Goal: Check status: Check status

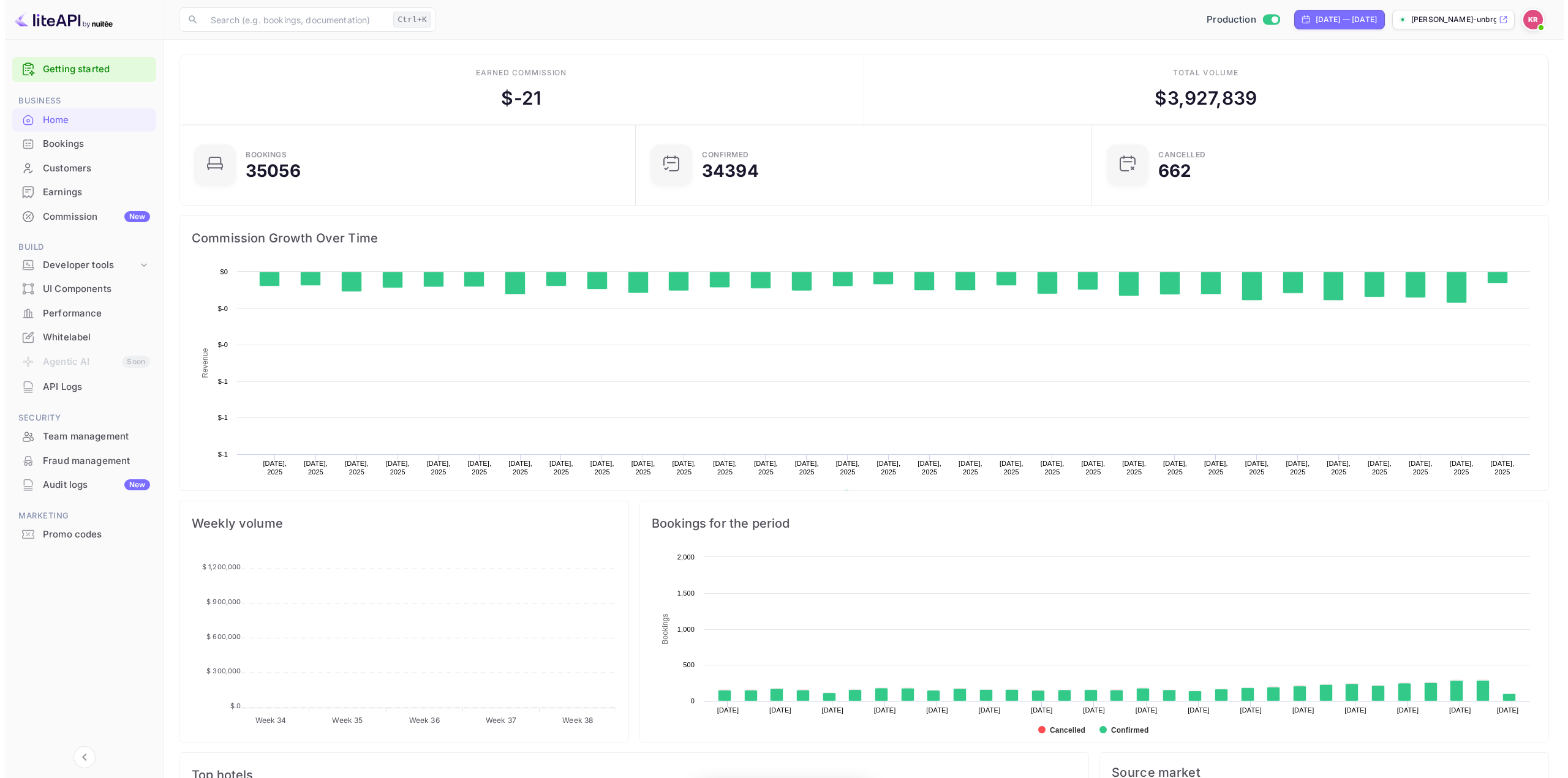
scroll to position [190, 440]
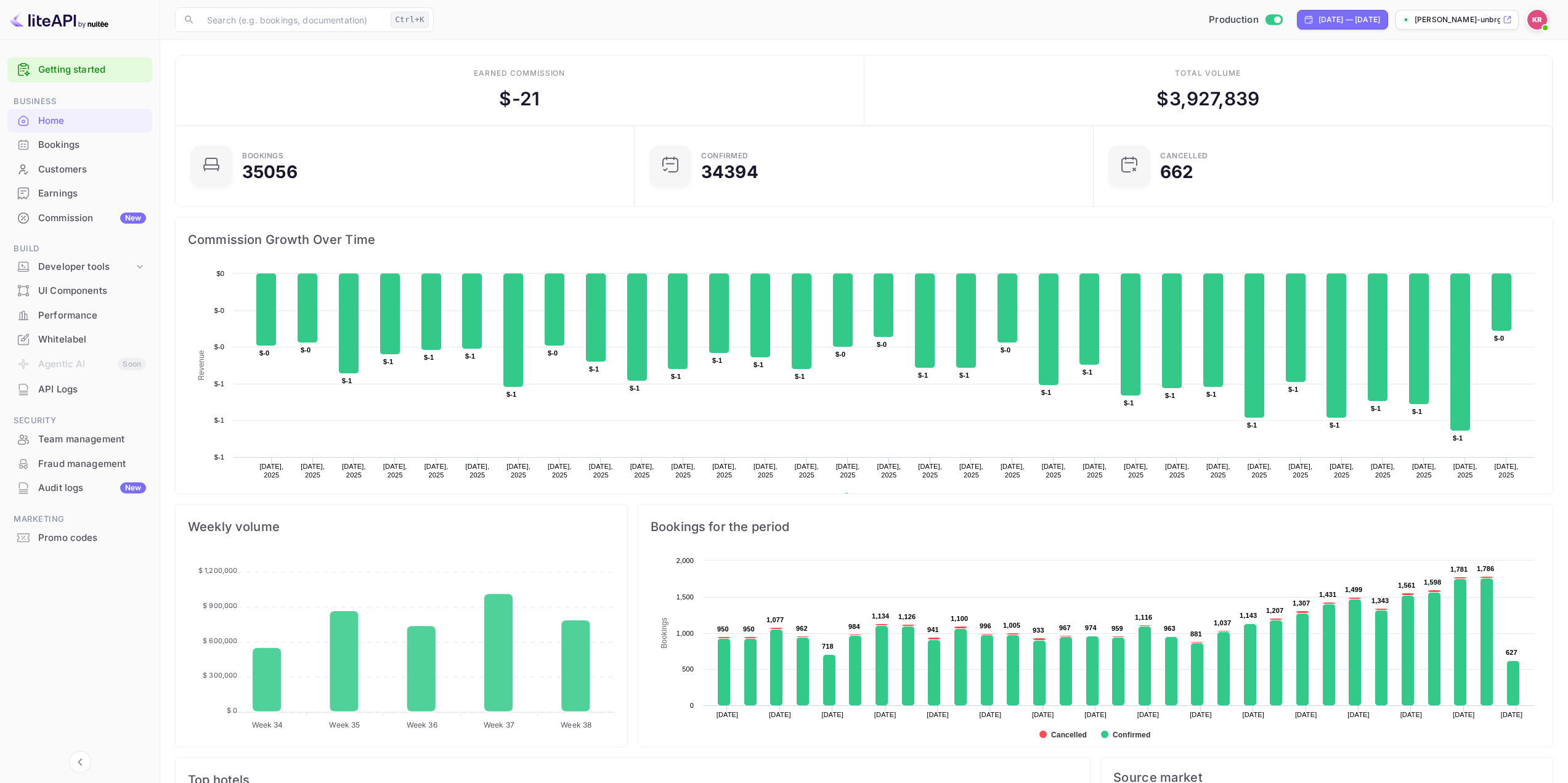
click at [80, 150] on div "Bookings" at bounding box center [92, 145] width 108 height 14
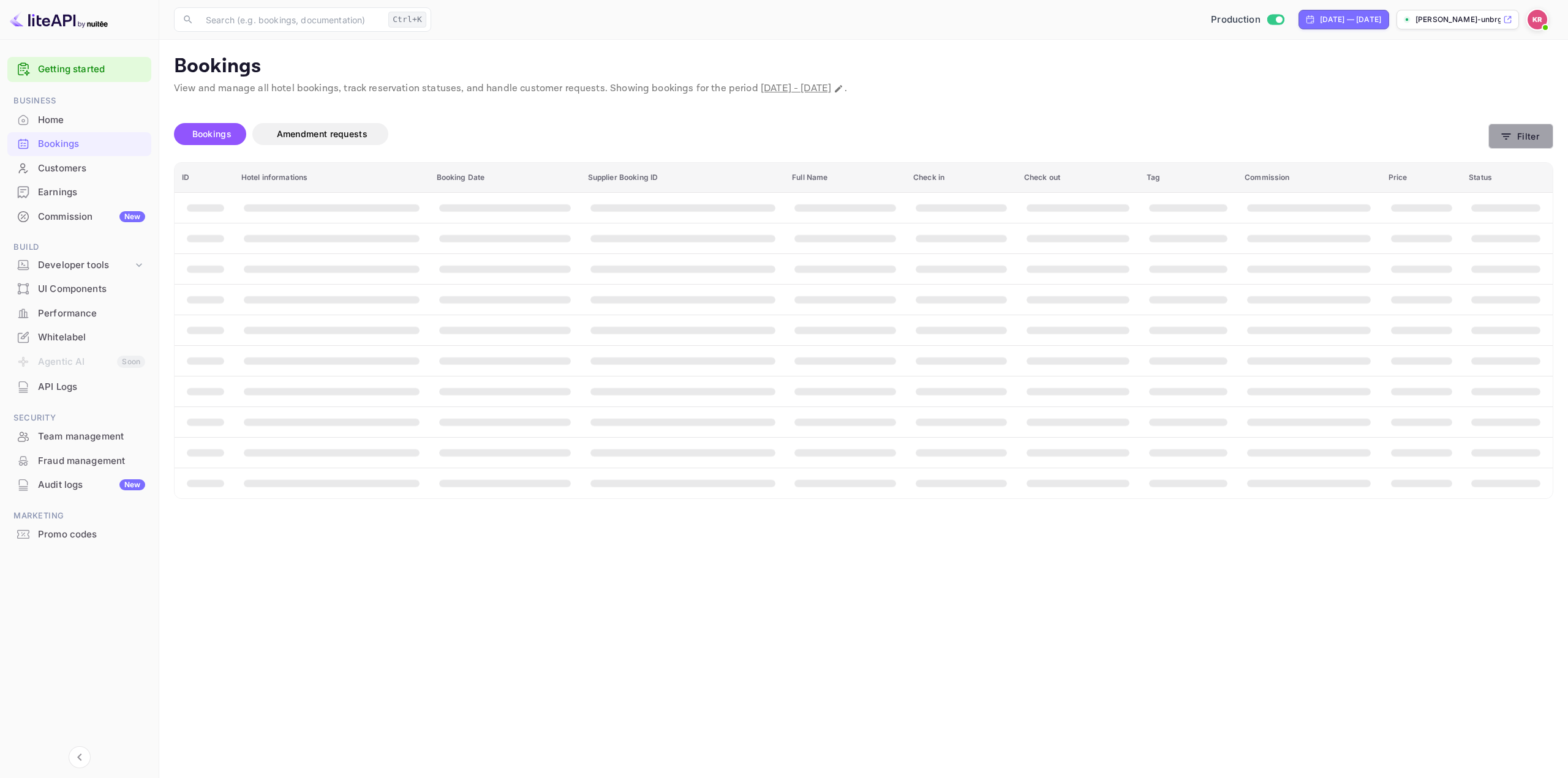
click at [1523, 133] on button "Filter" at bounding box center [1521, 135] width 65 height 25
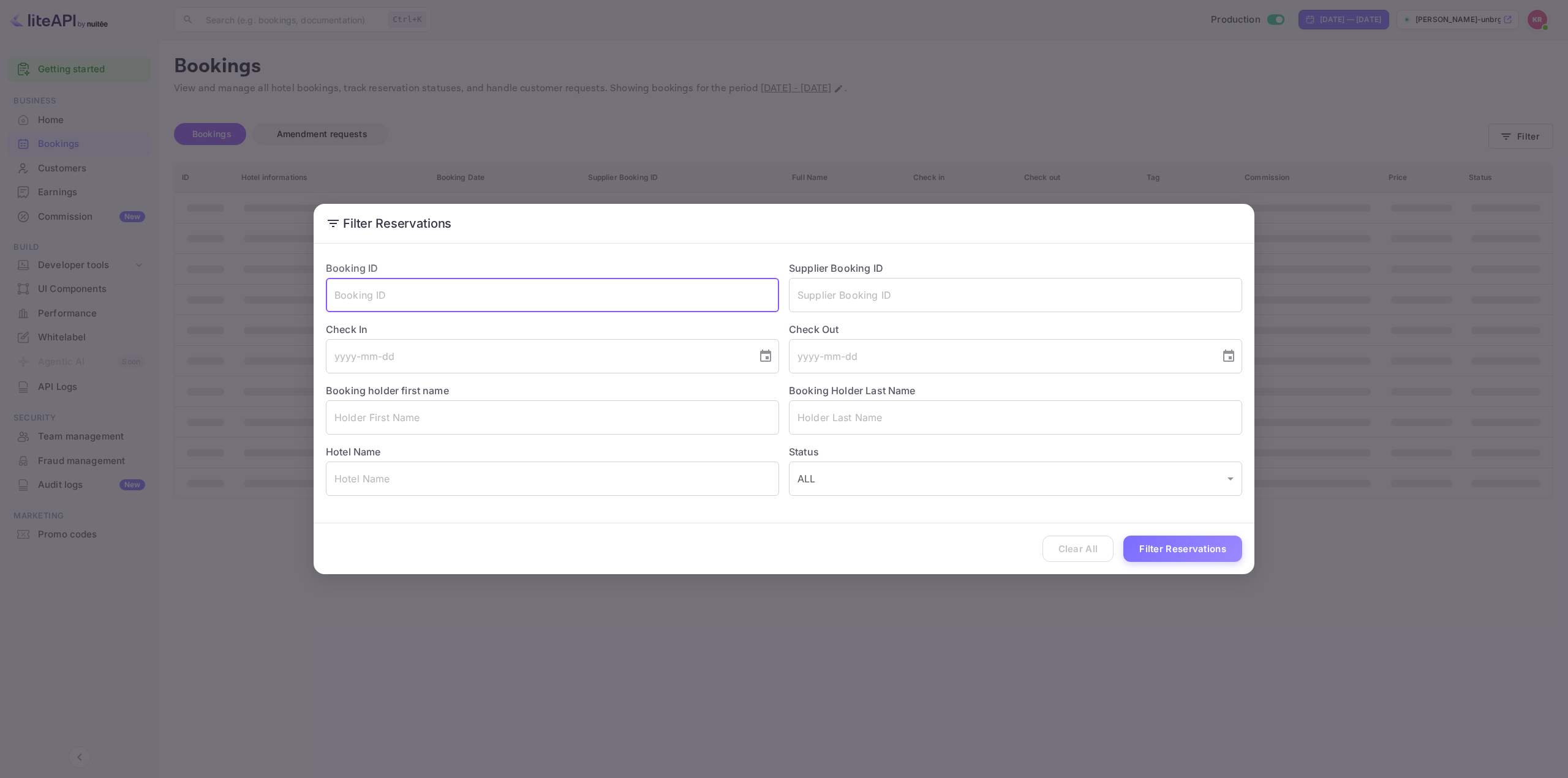
click at [454, 301] on input "text" at bounding box center [553, 295] width 454 height 34
paste input "kjPI8FuYD"
click at [335, 296] on input "kjPI8FuYD" at bounding box center [553, 295] width 454 height 34
click at [432, 293] on input "kjPI8FuYD" at bounding box center [553, 295] width 454 height 34
type input "kjPI8FuYD"
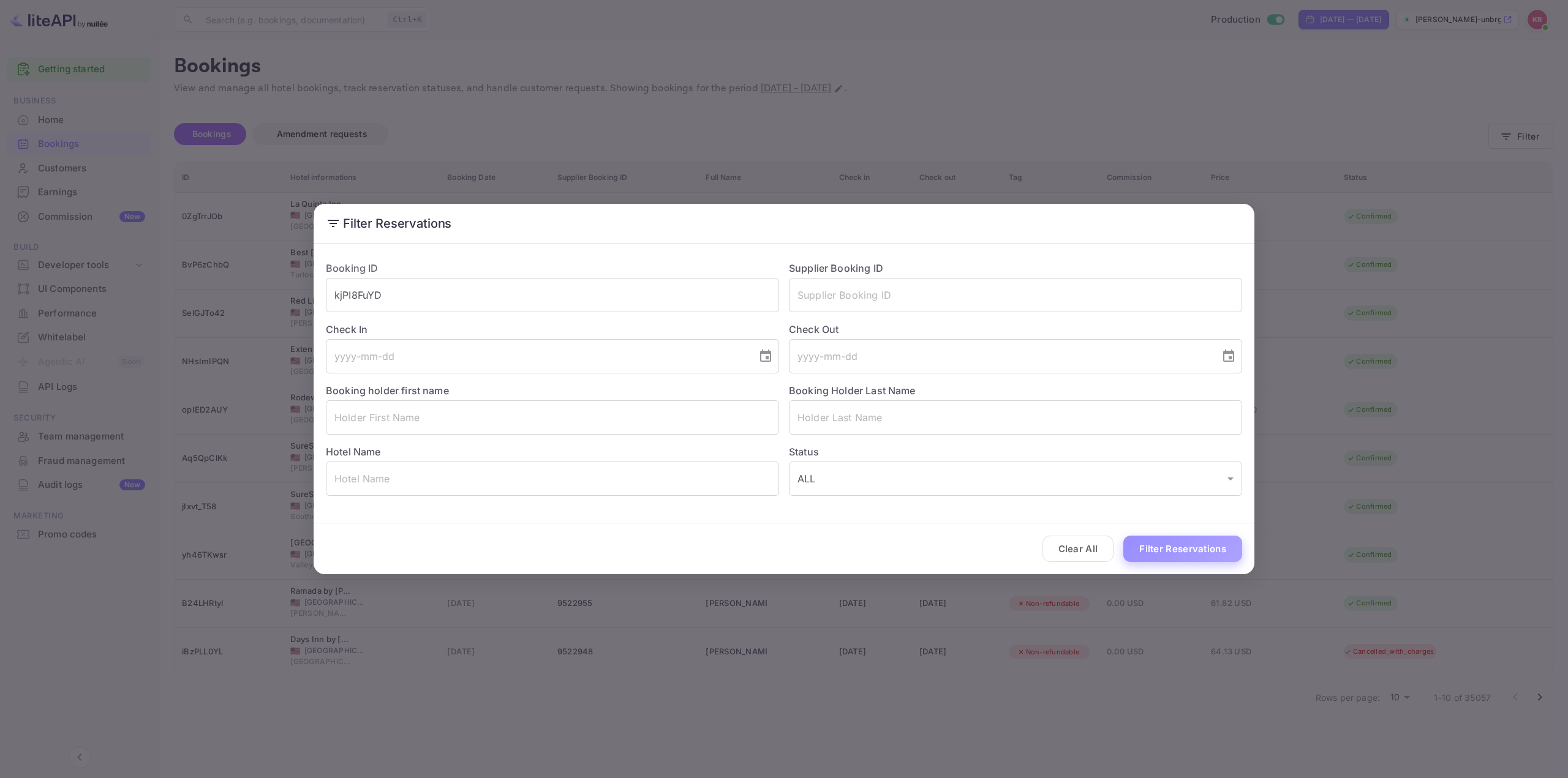
click at [1192, 539] on button "Filter Reservations" at bounding box center [1183, 549] width 119 height 26
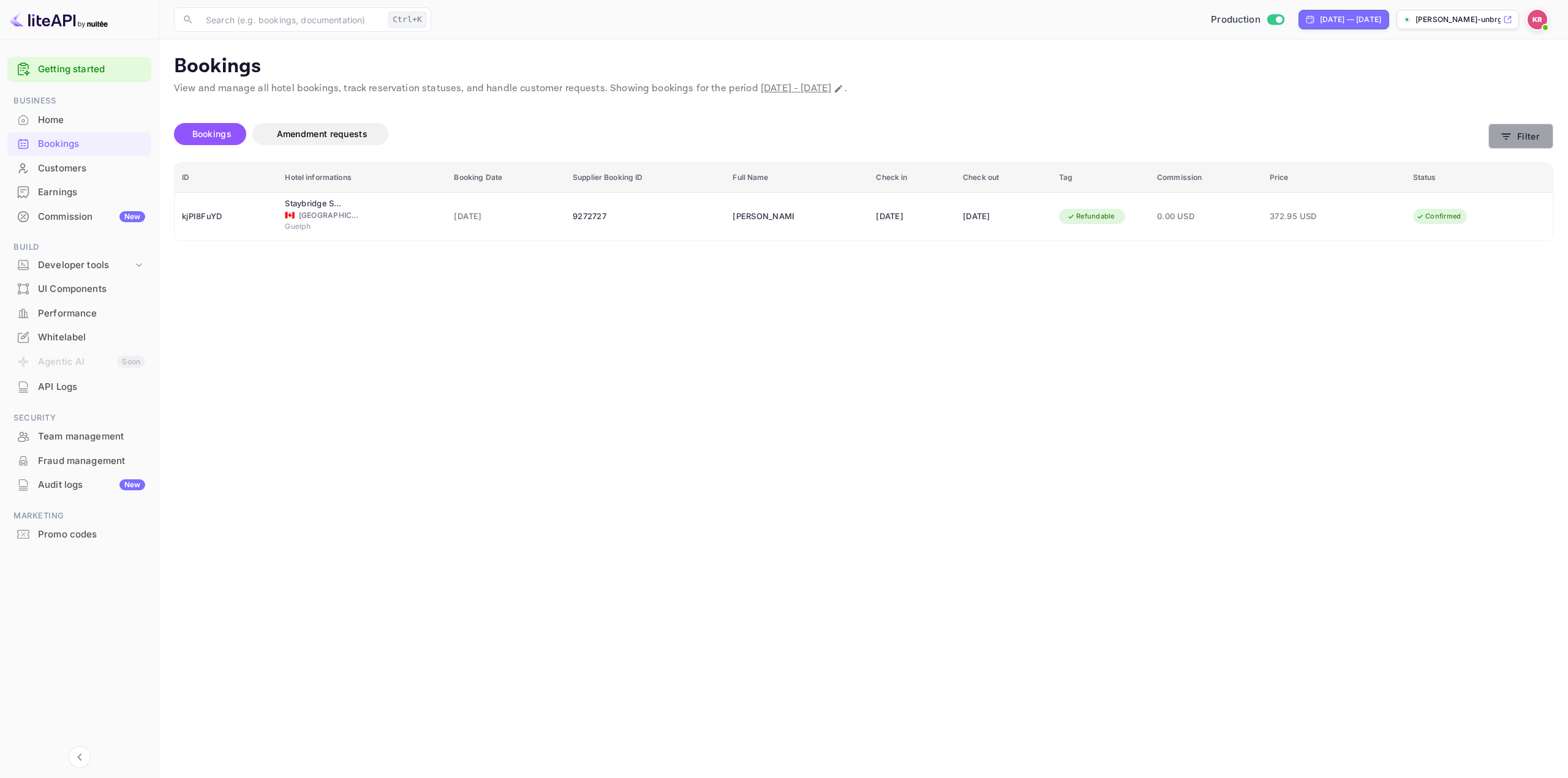
click at [1518, 146] on button "Filter" at bounding box center [1521, 135] width 65 height 25
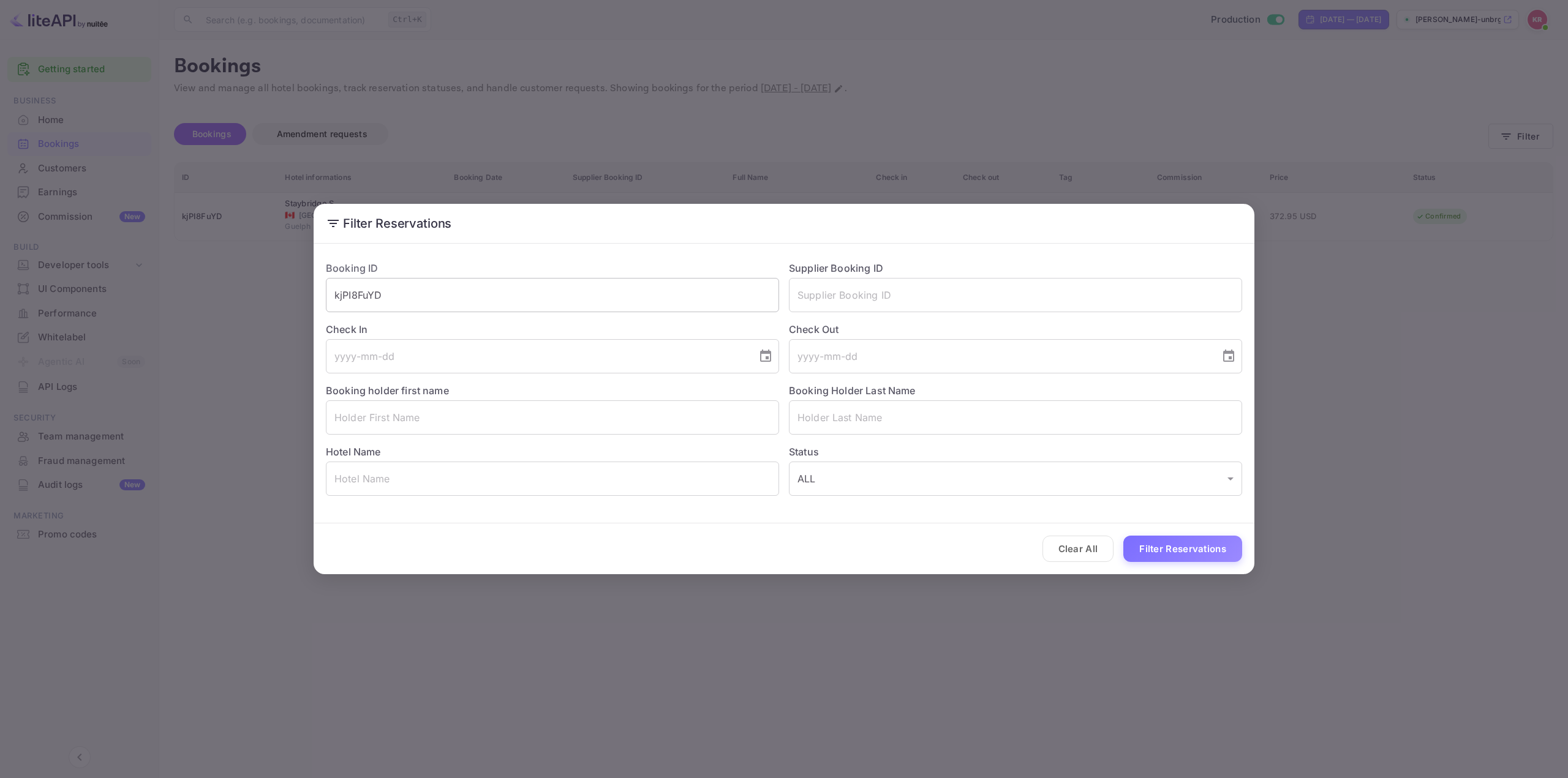
click at [380, 300] on input "kjPI8FuYD" at bounding box center [553, 295] width 454 height 34
click at [588, 417] on input "text" at bounding box center [553, 417] width 454 height 34
paste input "[PERSON_NAME]"
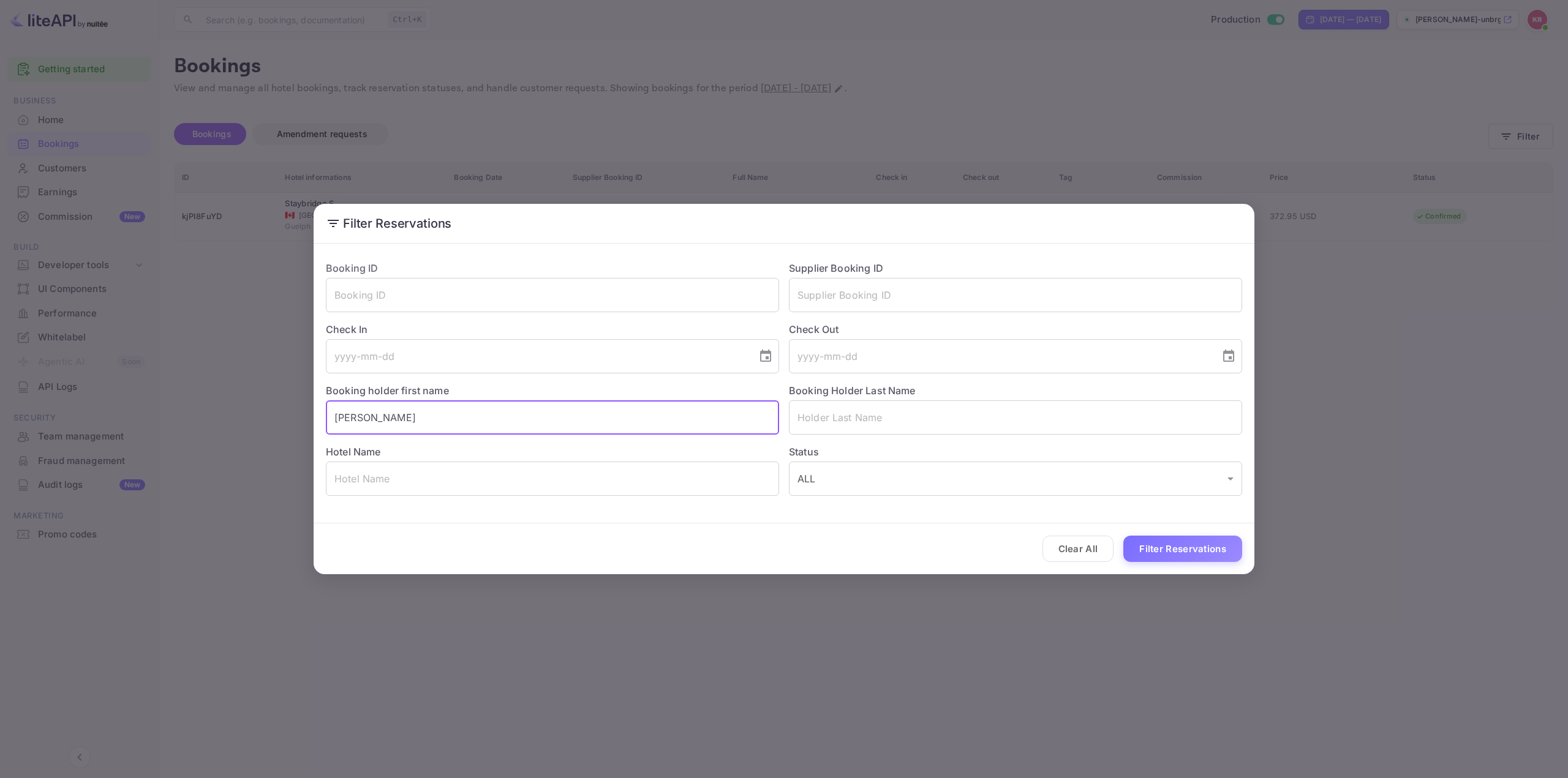
drag, startPoint x: 426, startPoint y: 421, endPoint x: 377, endPoint y: 423, distance: 49.0
click at [377, 423] on input "[PERSON_NAME]" at bounding box center [553, 417] width 454 height 34
type input "[PERSON_NAME]"
click at [864, 410] on input "text" at bounding box center [1016, 417] width 454 height 34
paste input "Hepburn"
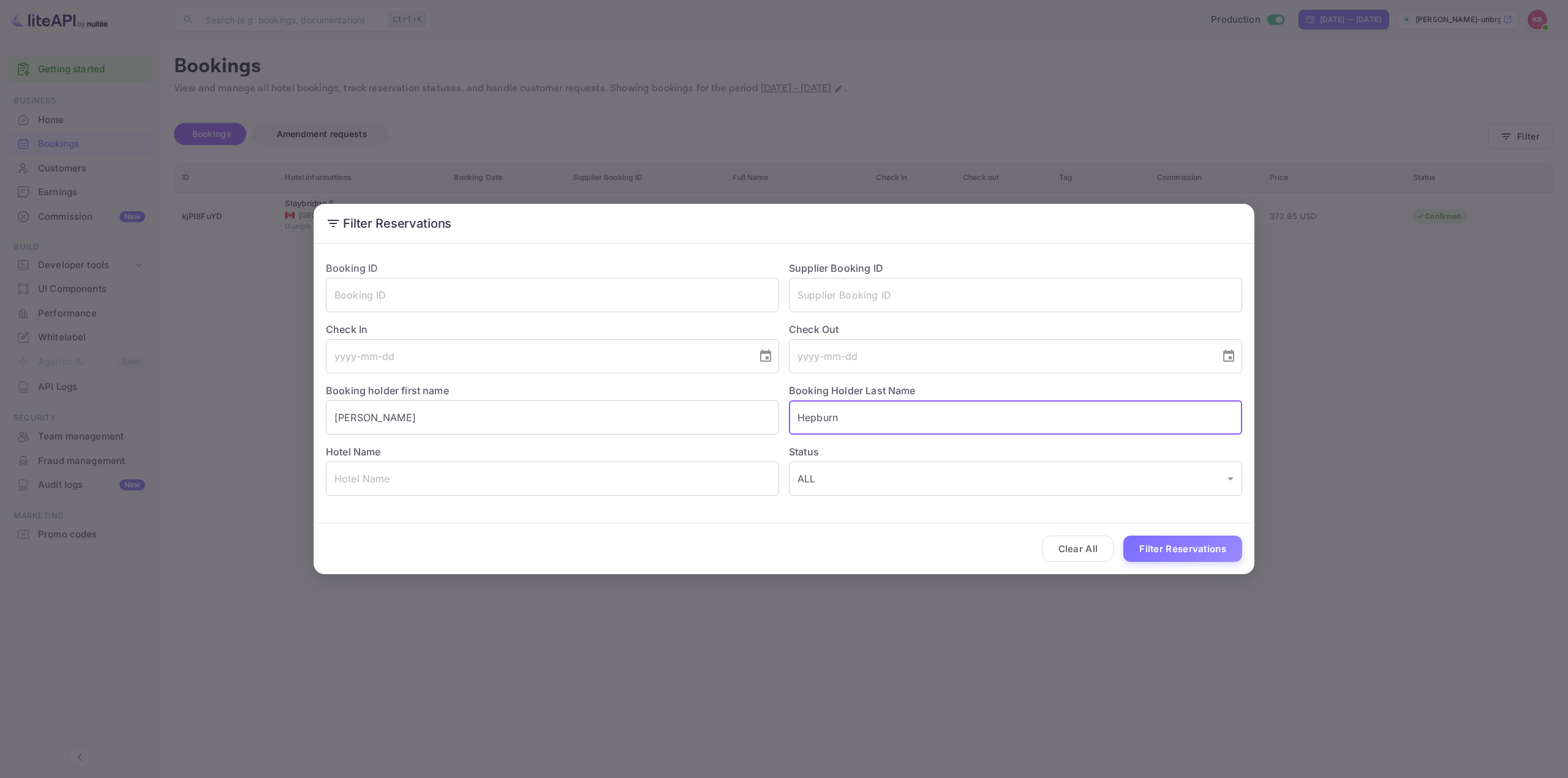
click at [802, 414] on input "Hepburn" at bounding box center [1016, 417] width 454 height 34
click at [886, 421] on input "Hepburn" at bounding box center [1016, 417] width 454 height 34
type input "Hepburn"
click at [335, 419] on input "[PERSON_NAME]" at bounding box center [553, 417] width 454 height 34
click at [339, 419] on input "[PERSON_NAME]" at bounding box center [553, 417] width 454 height 34
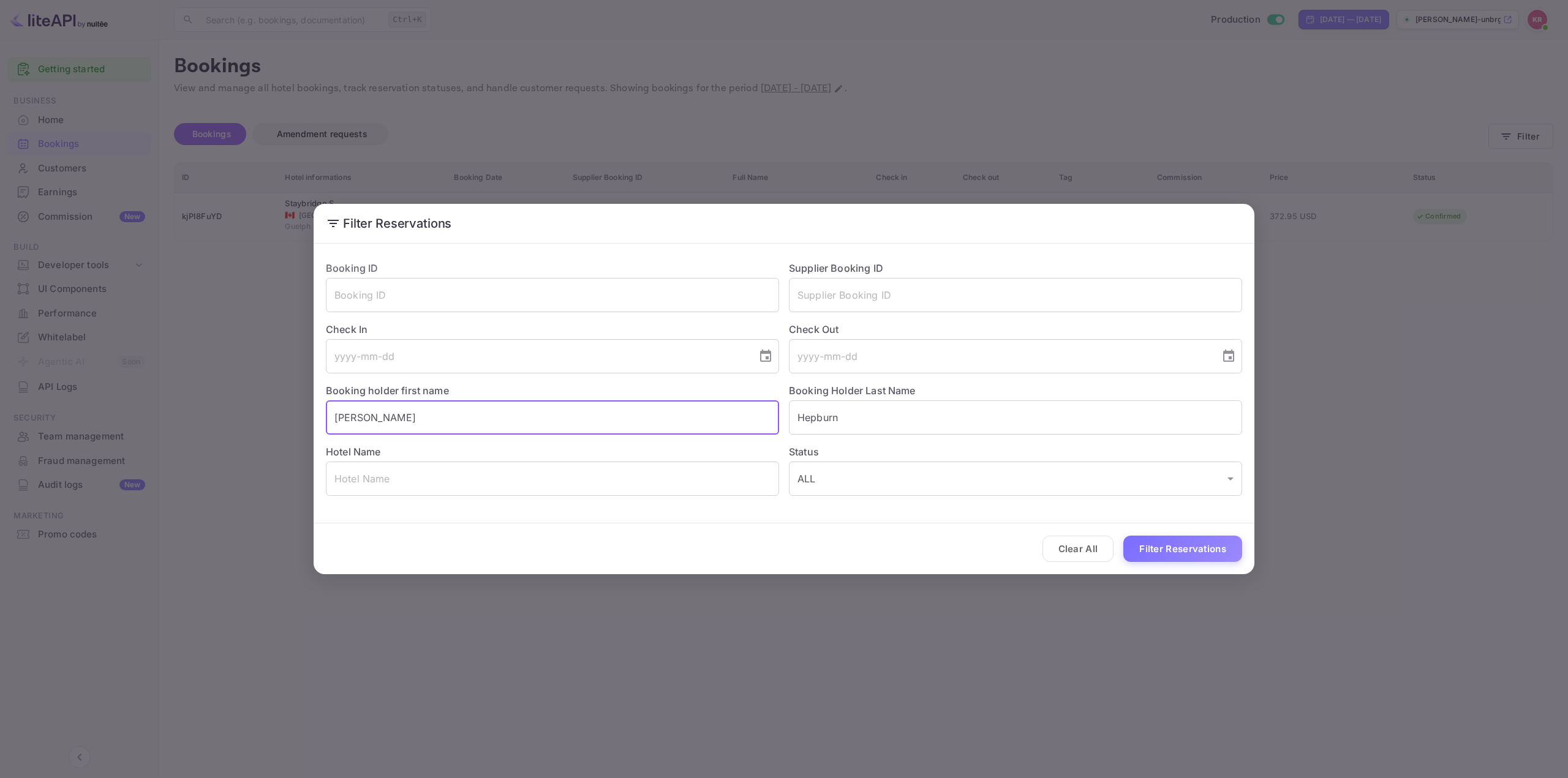
click at [396, 421] on input "[PERSON_NAME]" at bounding box center [553, 417] width 454 height 34
type input "[PERSON_NAME]"
click at [1217, 553] on button "Filter Reservations" at bounding box center [1183, 549] width 119 height 26
